Goal: Use online tool/utility

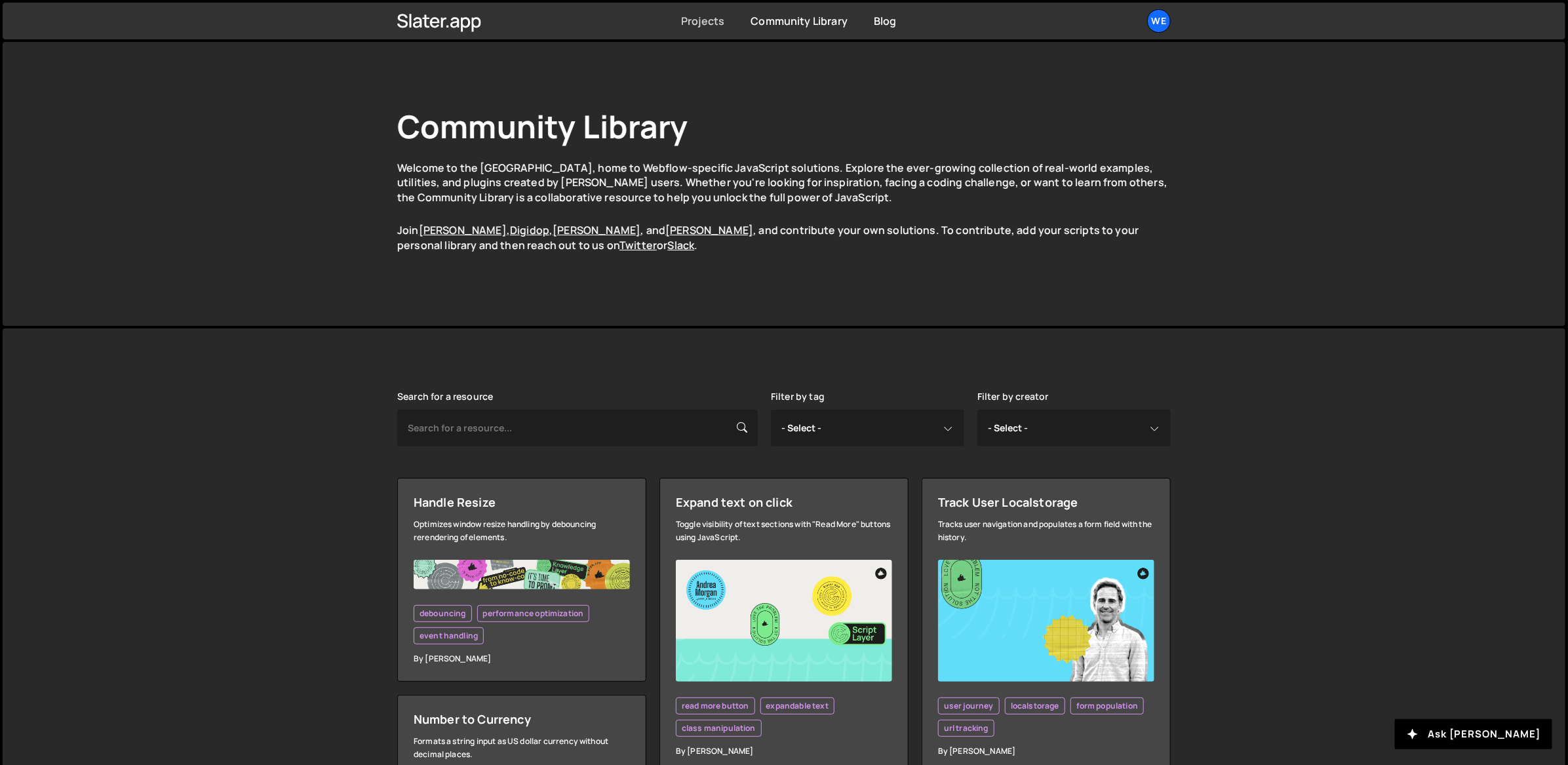
click at [705, 19] on link "Projects" at bounding box center [703, 20] width 43 height 14
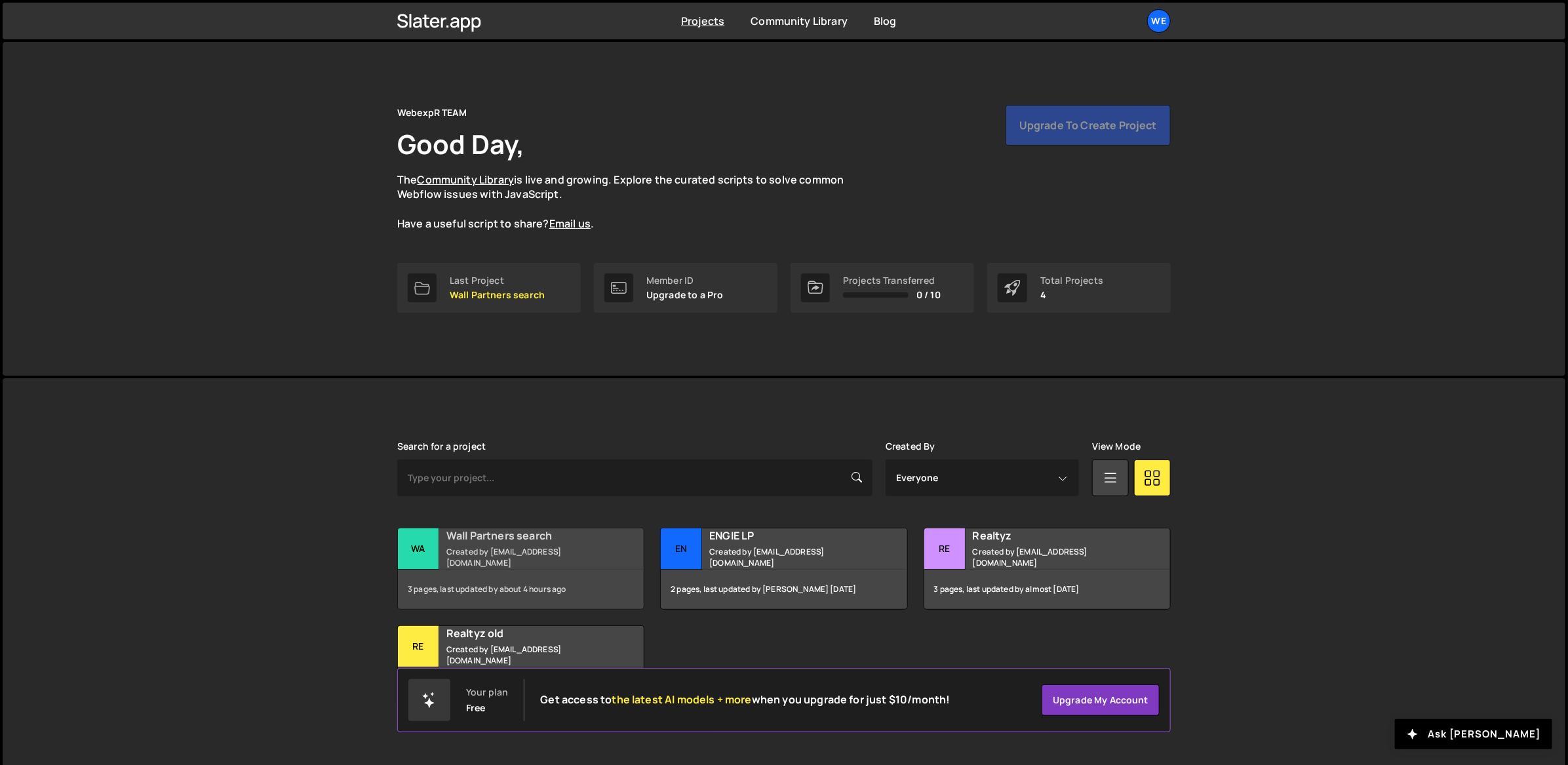
click at [553, 549] on div "Wall Partners search Created by webflow-team@webexpr.fr" at bounding box center [520, 549] width 246 height 40
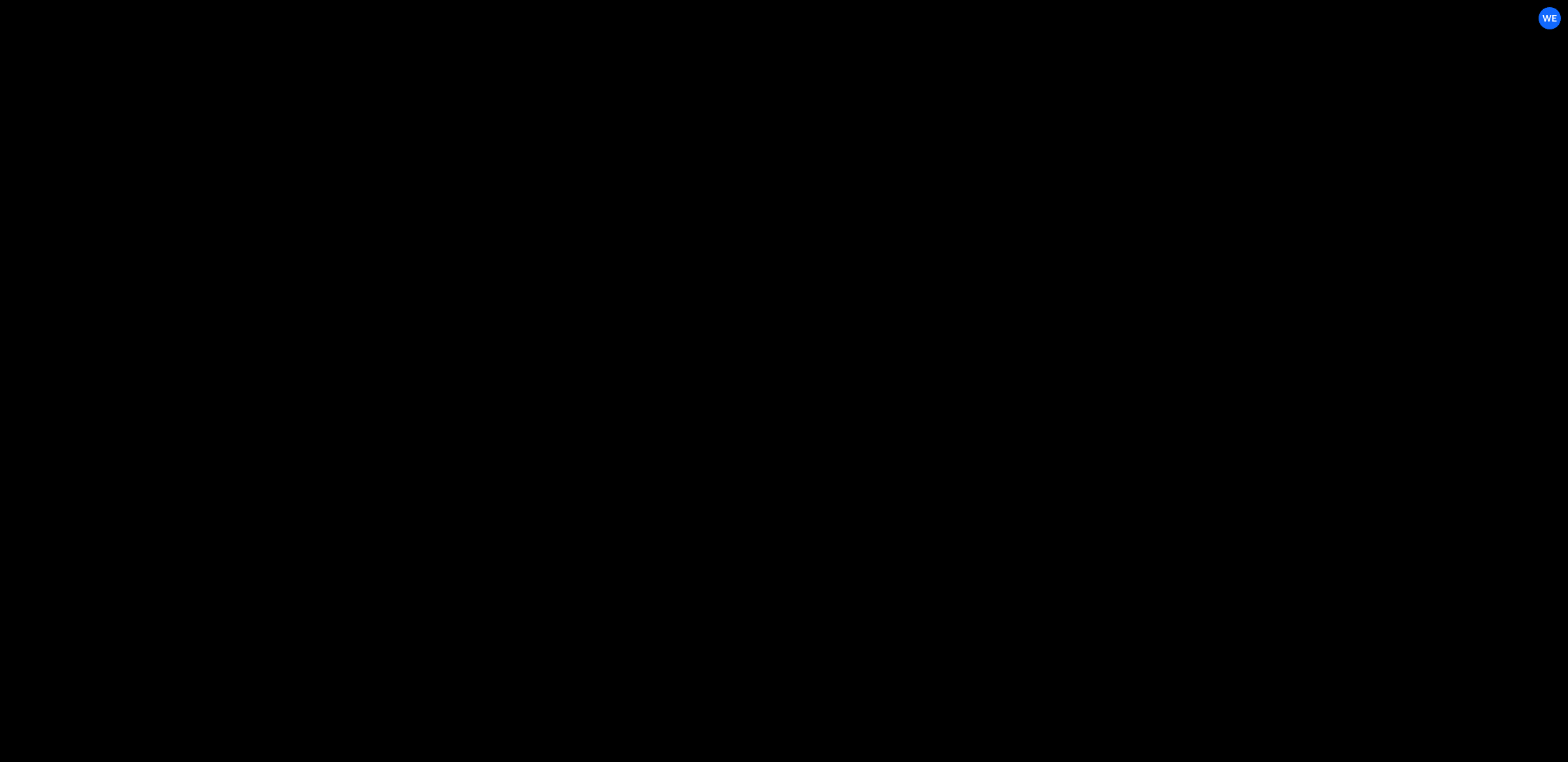
select select "687762ac9dead4e319abaa1a"
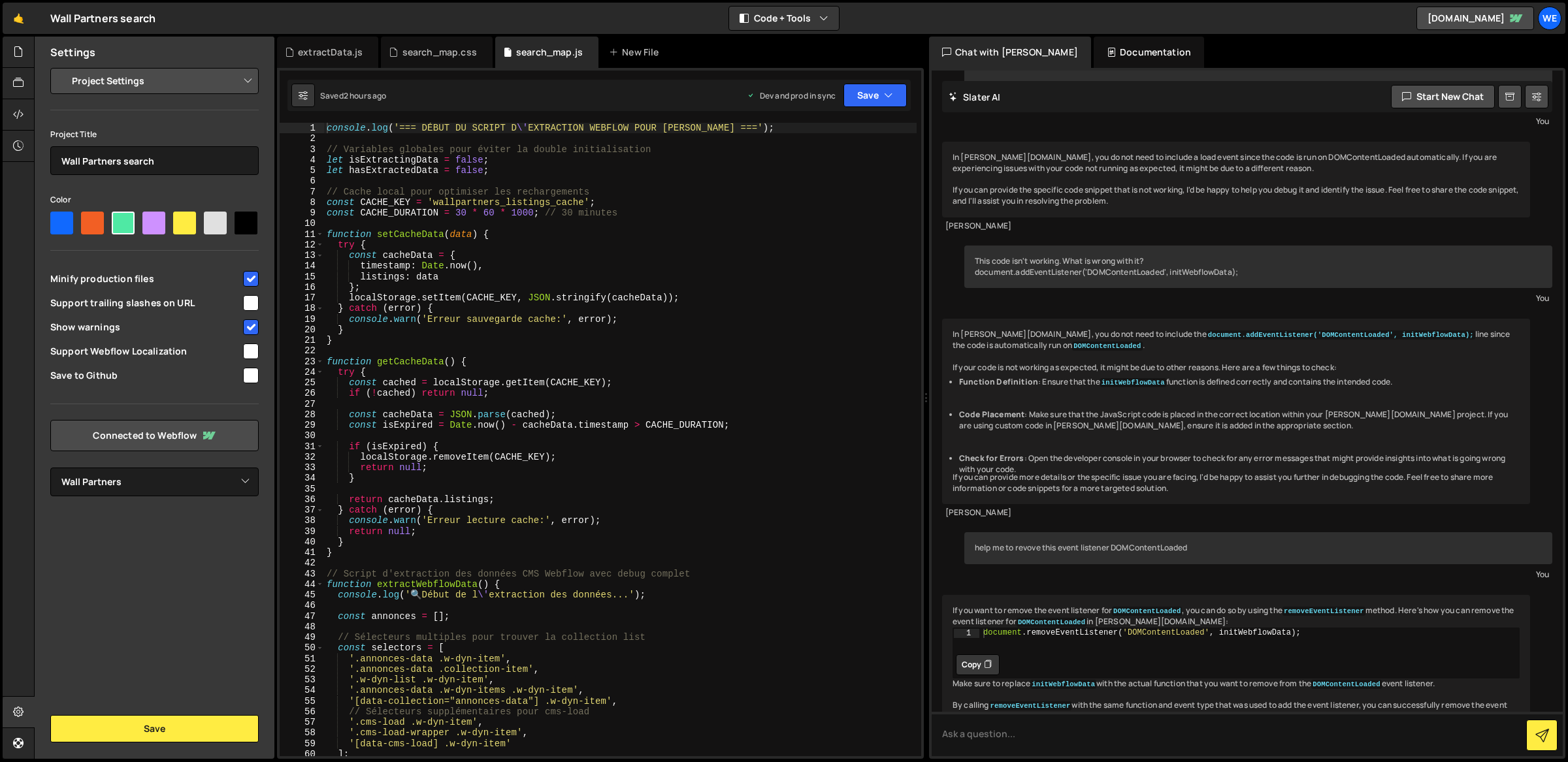
scroll to position [1966, 0]
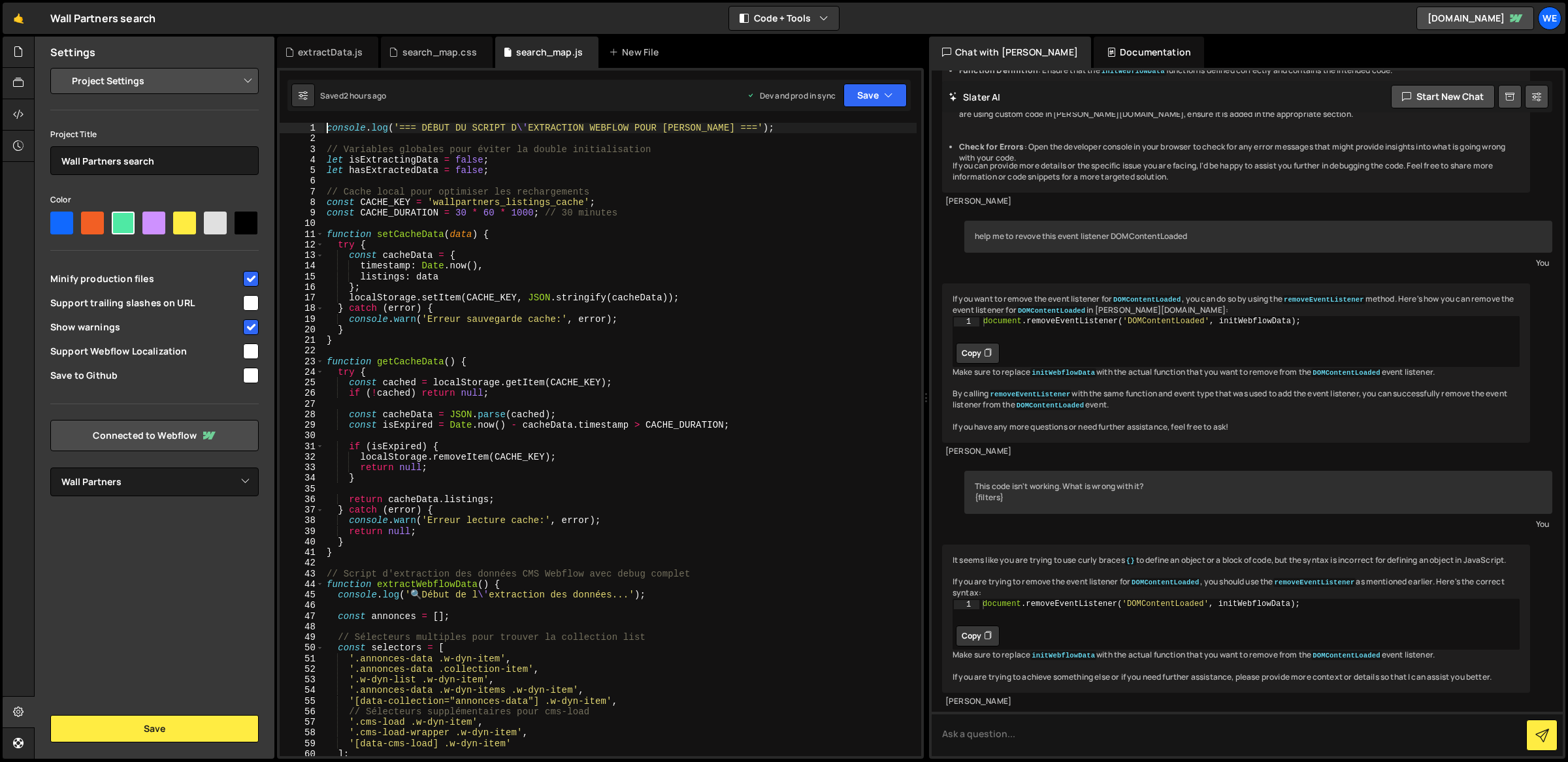
drag, startPoint x: 324, startPoint y: 126, endPoint x: 385, endPoint y: 397, distance: 277.8
click at [385, 397] on div "console . log ( '=== DÉBUT DU SCRIPT D \' EXTRACTION WEBFLOW POUR [PERSON_NAME]…" at bounding box center [620, 450] width 593 height 656
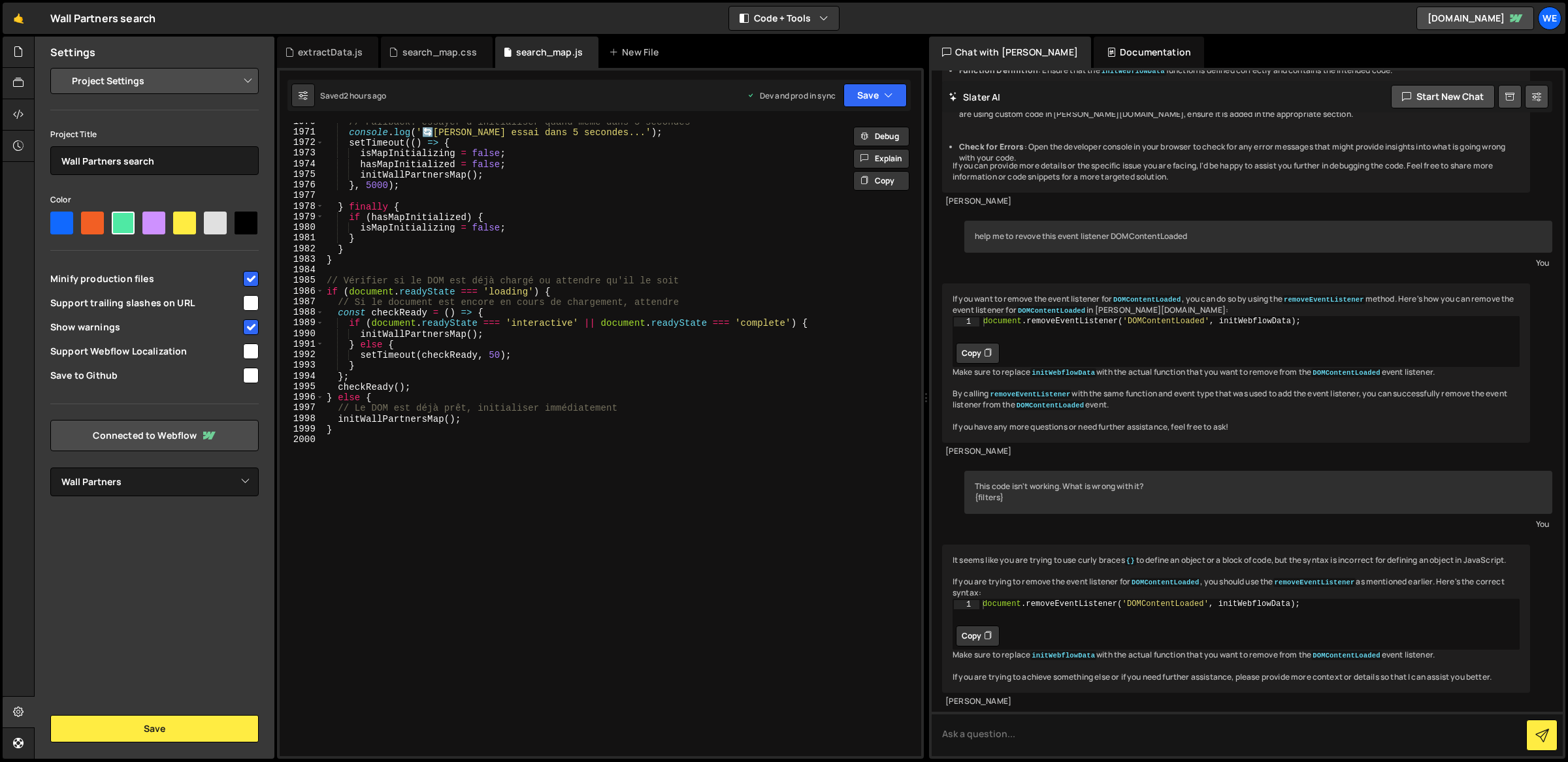
scroll to position [20766, 0]
click at [385, 501] on div "// Fallback: essayer d'initialiser quand même dans 5 secondes console . log ( '…" at bounding box center [620, 444] width 593 height 656
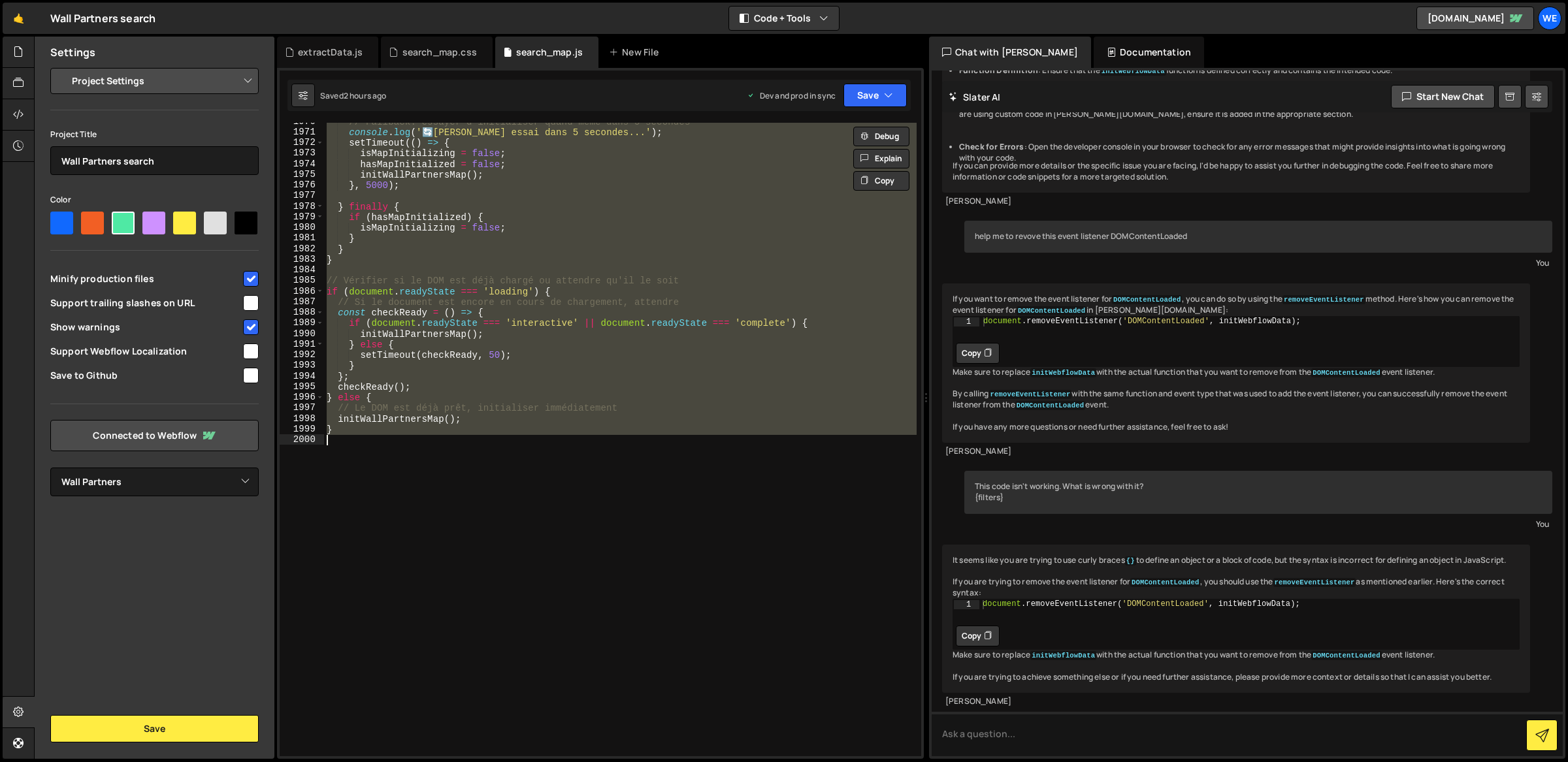
paste textarea "[URL][DOMAIN_NAME]"
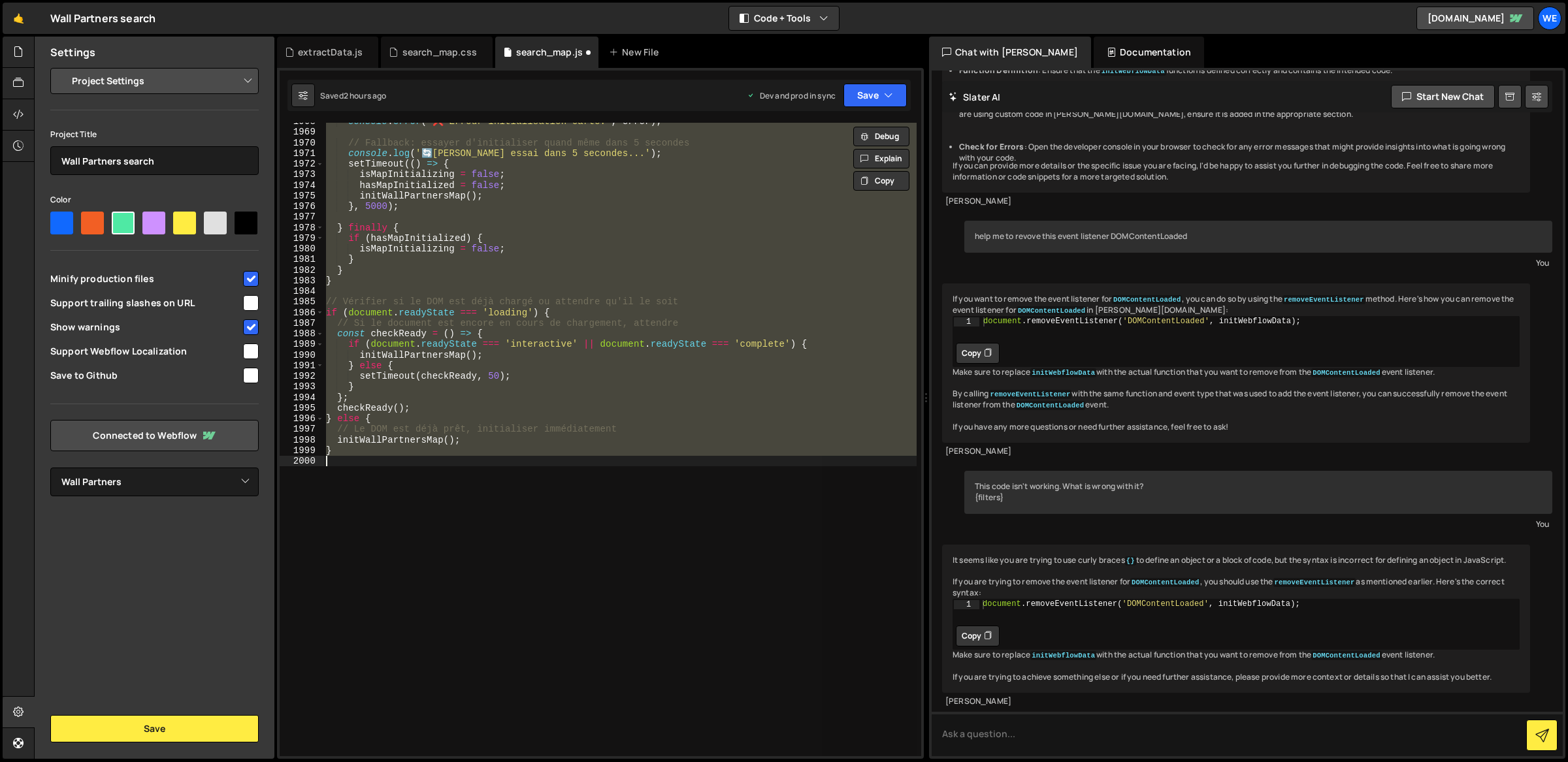
click at [555, 423] on div "console . error ( '❌ Erreur initialisation carte:' , error ) ; // Fallback: ess…" at bounding box center [620, 440] width 593 height 634
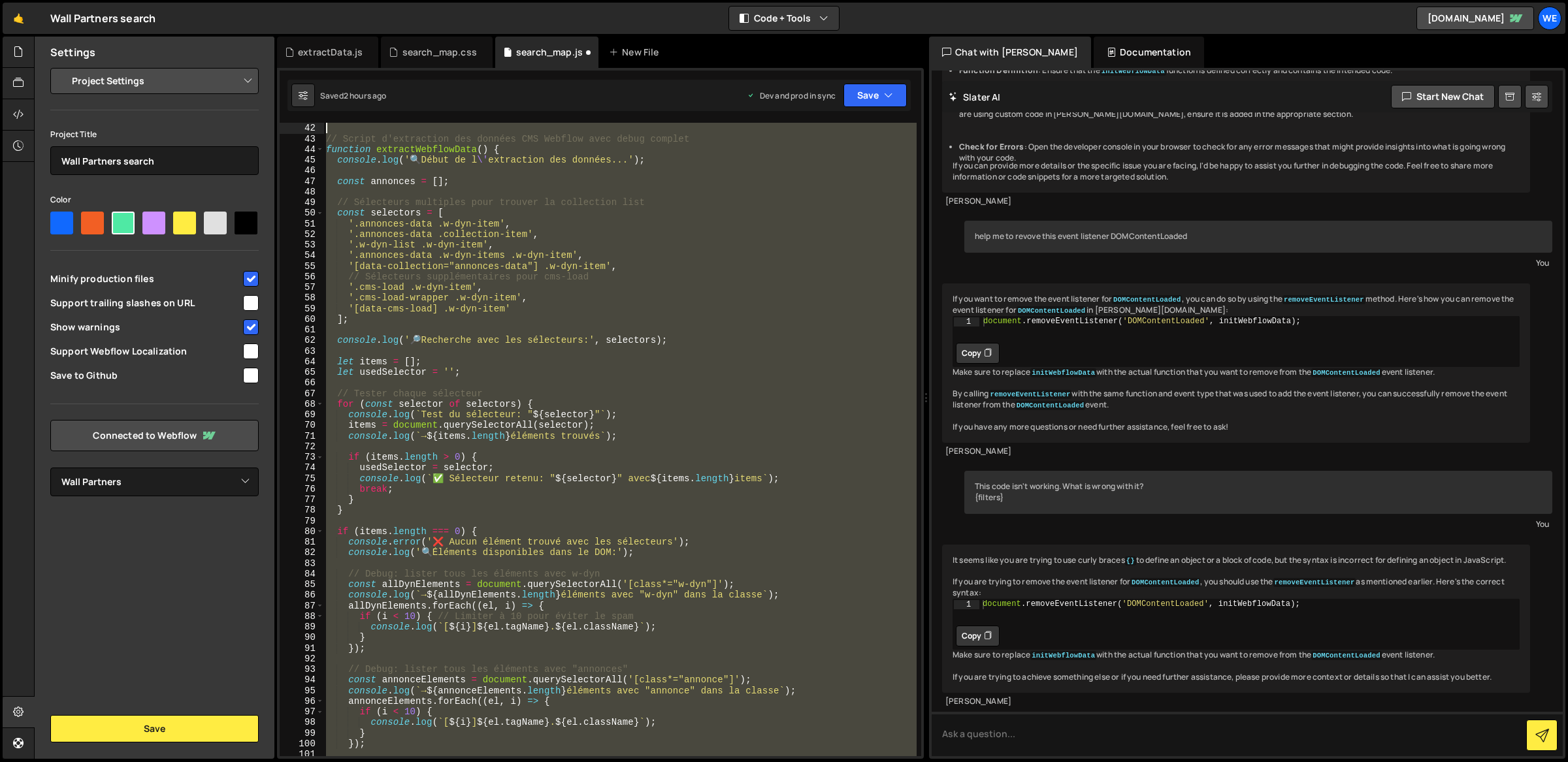
scroll to position [0, 0]
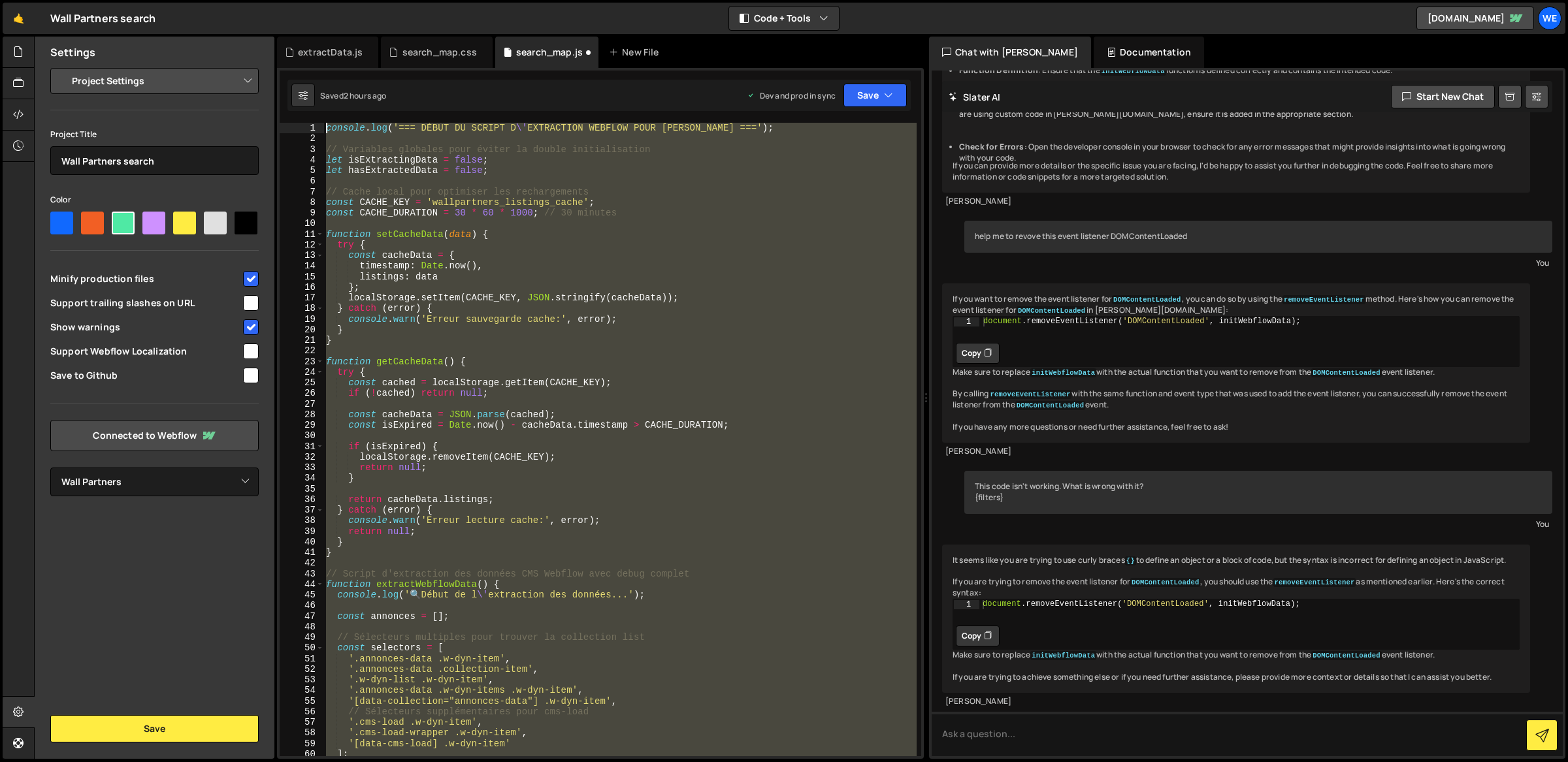
drag, startPoint x: 377, startPoint y: 457, endPoint x: 310, endPoint y: 121, distance: 342.6
click at [310, 121] on div "} else { 1 2 3 4 5 6 7 8 9 10 11 12 13 14 15 16 17 18 19 20 21 22 23 24 25 26 2…" at bounding box center [600, 413] width 647 height 691
type textarea "console.log('=== DÉBUT DU SCRIPT D\'EXTRACTION WEBFLOW POUR [PERSON_NAME] ===');"
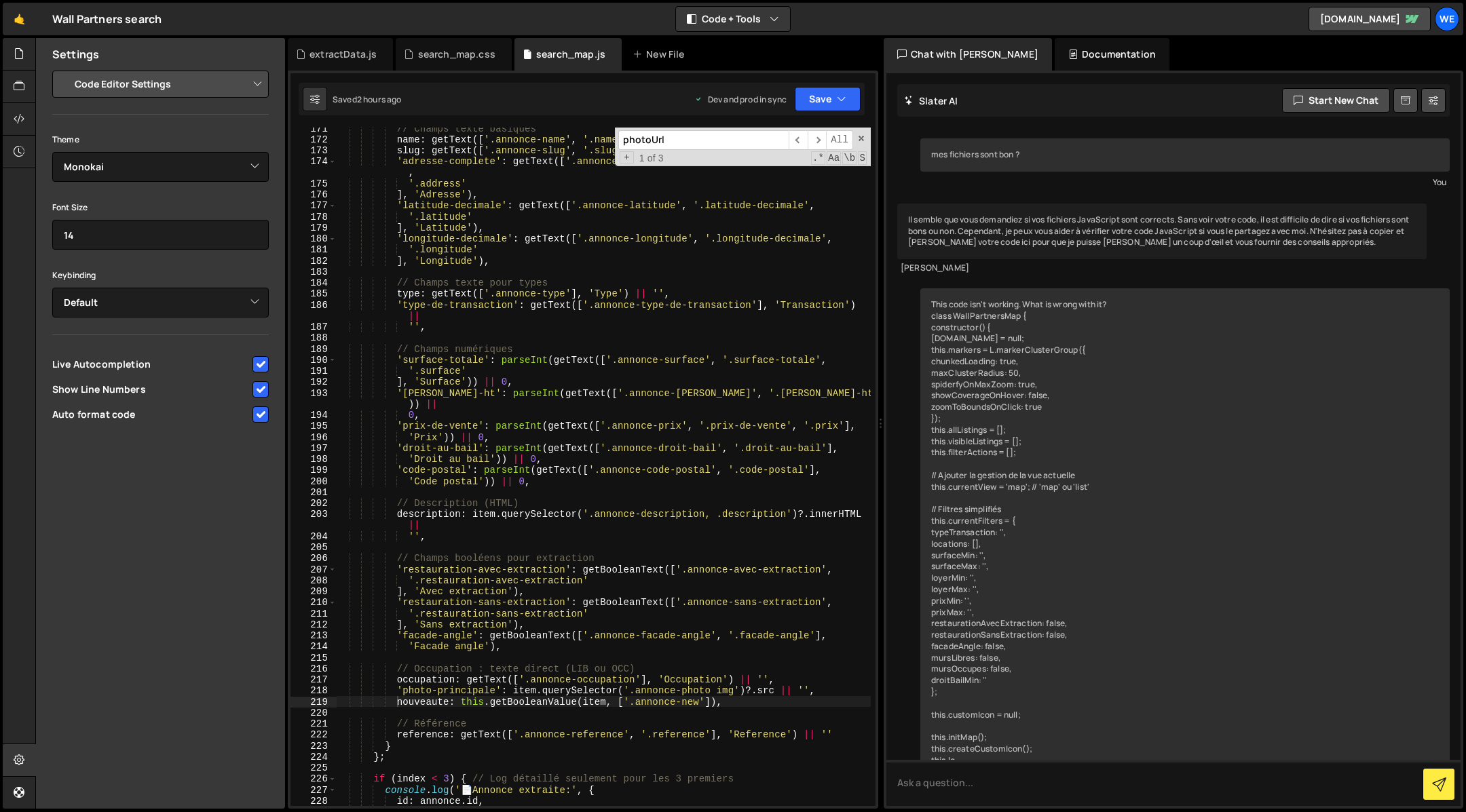
select select "editor"
select select "ace/theme/monokai"
